Goal: Navigation & Orientation: Find specific page/section

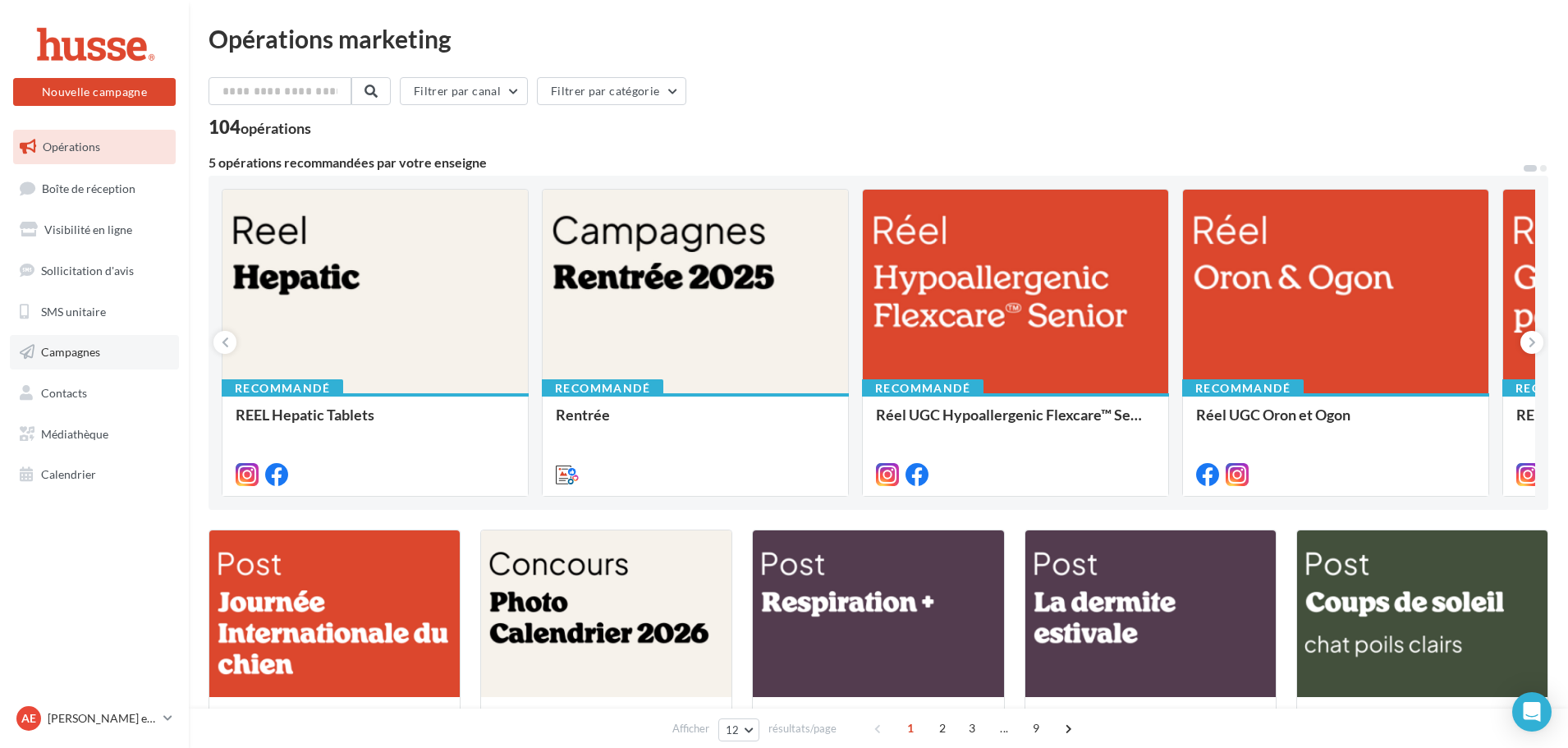
click at [105, 348] on link "Campagnes" at bounding box center [94, 352] width 169 height 35
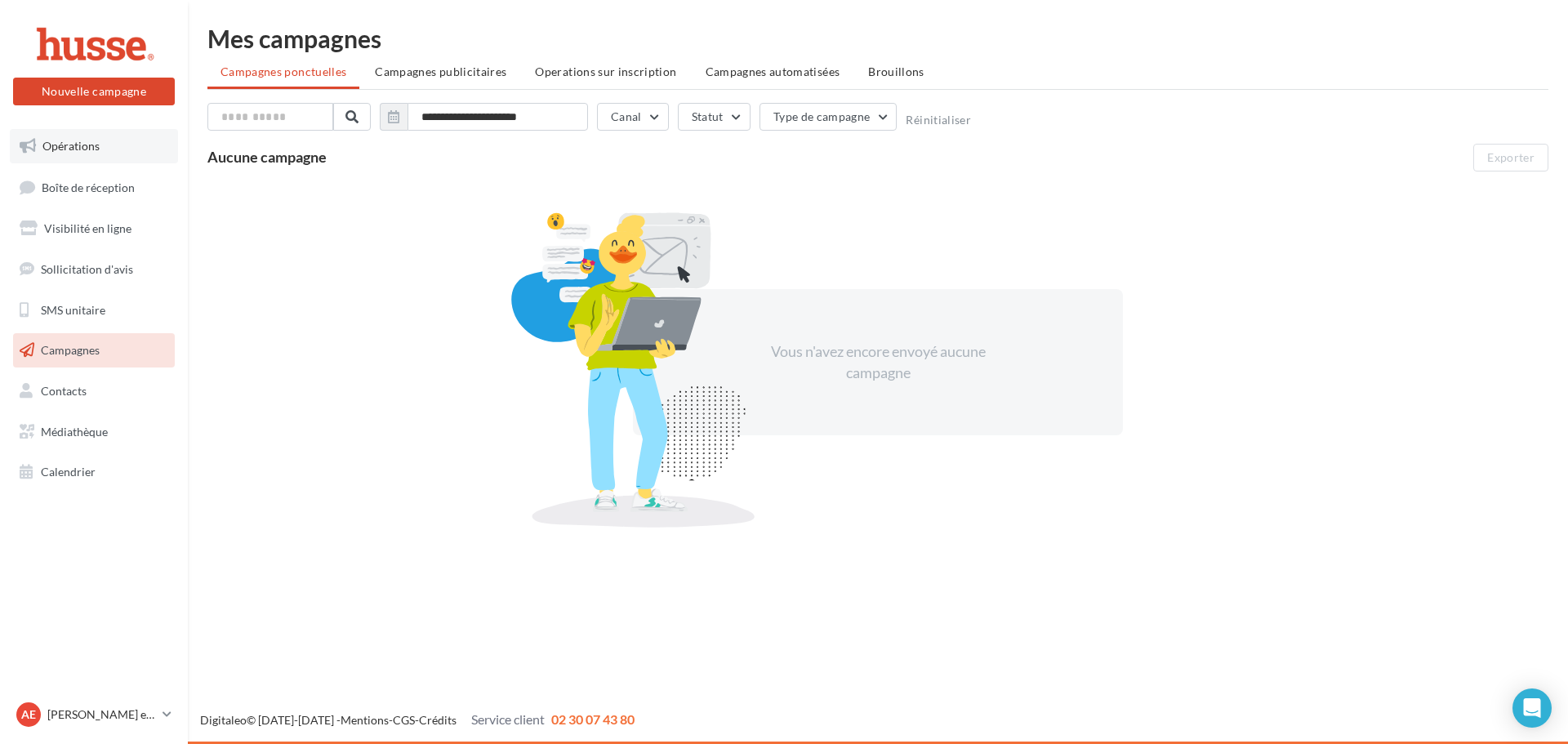
click at [94, 154] on link "Opérations" at bounding box center [93, 146] width 168 height 34
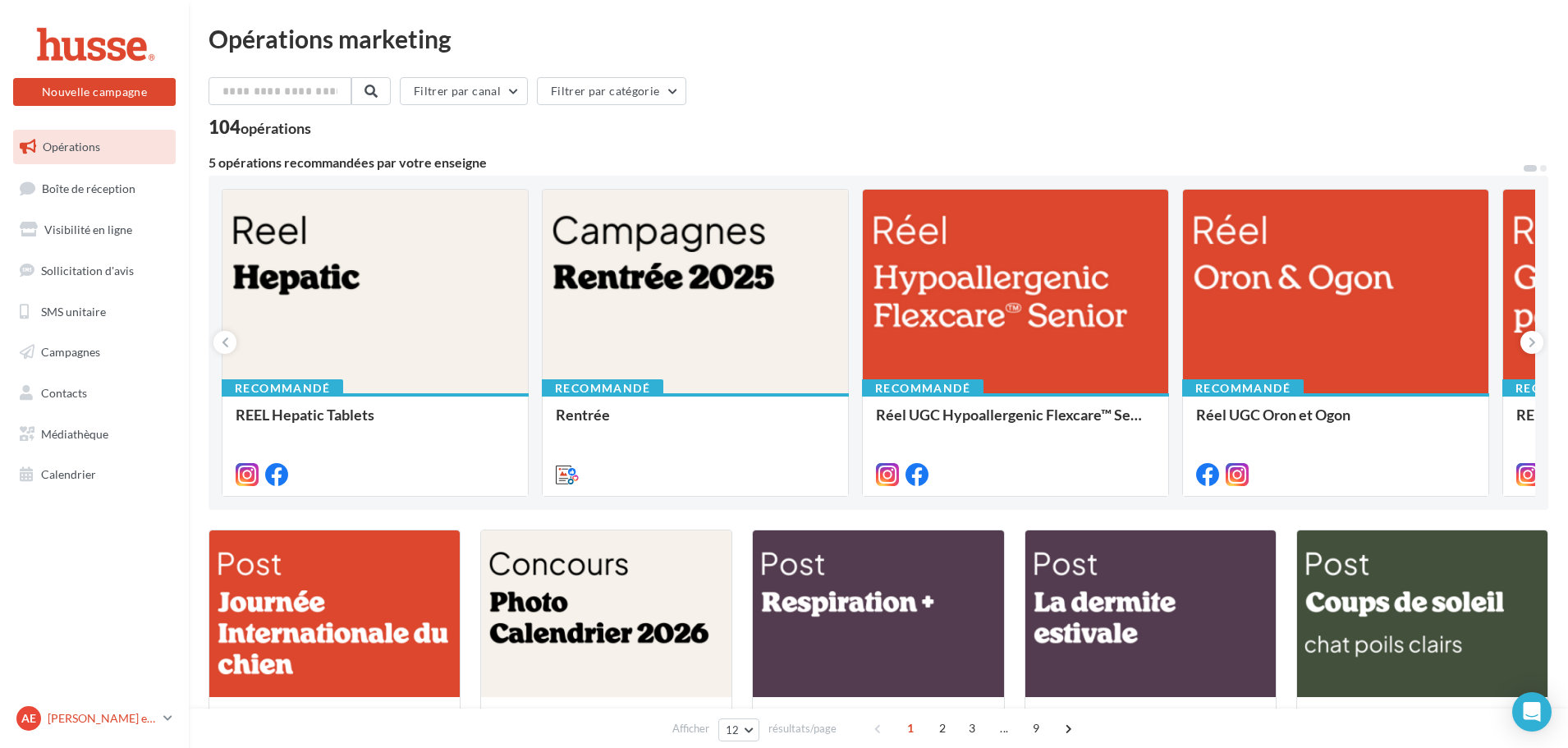
click at [154, 727] on div "Ae [PERSON_NAME] et [PERSON_NAME] [PERSON_NAME].p" at bounding box center [87, 718] width 140 height 25
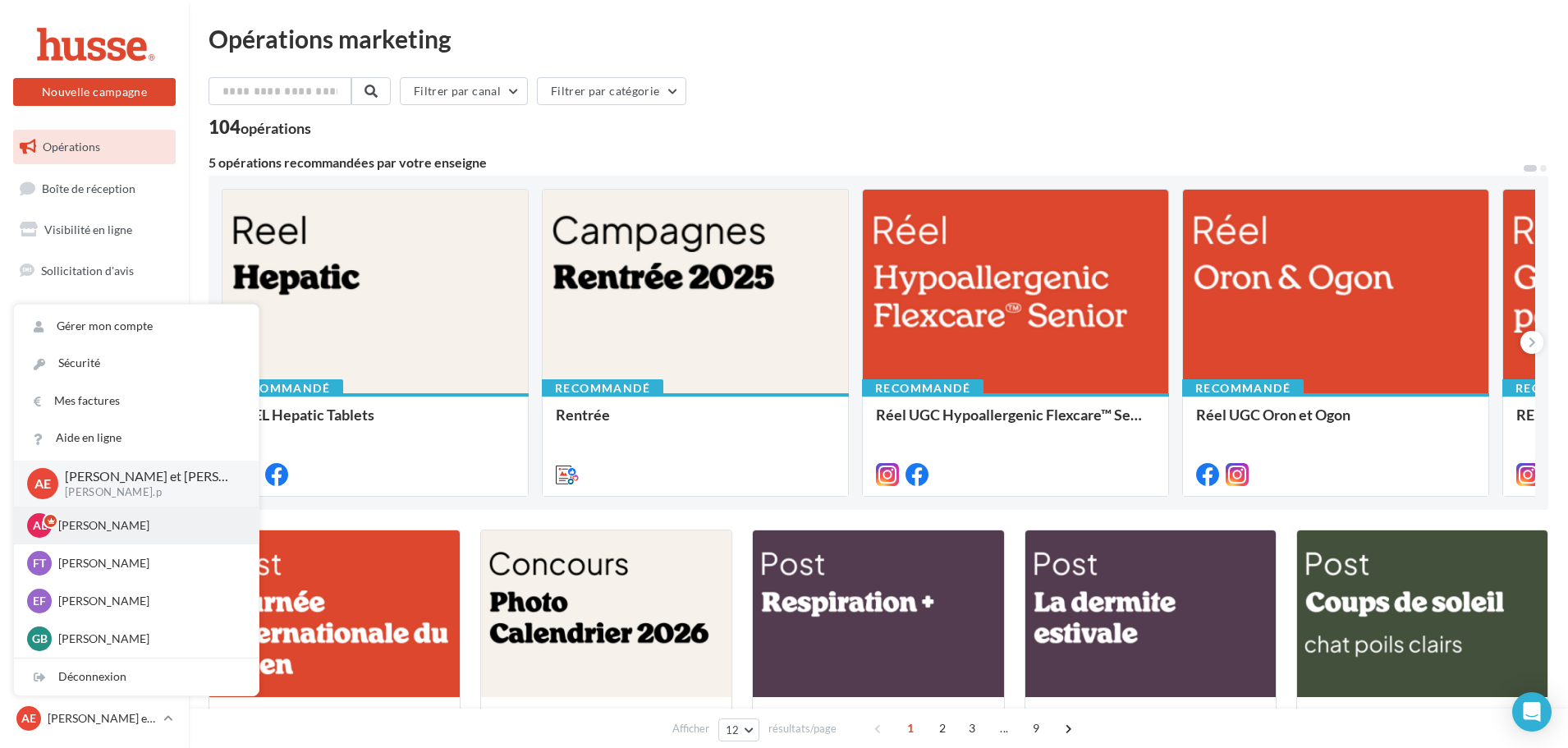
click at [106, 509] on div "AL [PERSON_NAME].l" at bounding box center [136, 525] width 245 height 38
click at [96, 529] on p "[PERSON_NAME]" at bounding box center [148, 525] width 181 height 16
